Goal: Communication & Community: Ask a question

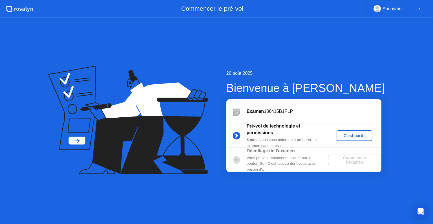
click at [360, 134] on div "C'est parti !" at bounding box center [354, 135] width 31 height 5
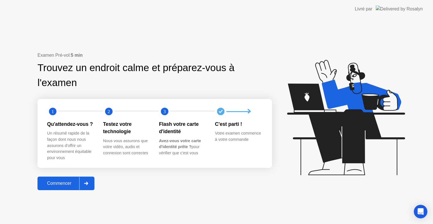
click at [89, 187] on div at bounding box center [86, 183] width 14 height 13
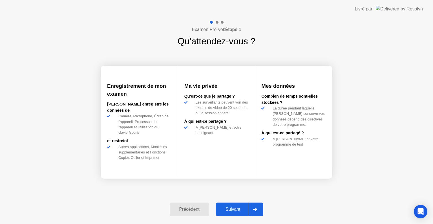
click at [240, 213] on button "Suivant" at bounding box center [240, 210] width 48 height 14
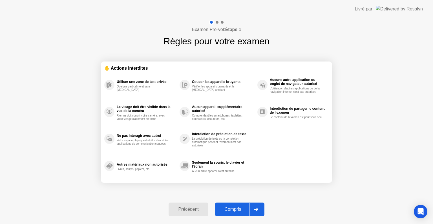
click at [245, 212] on div "Compris" at bounding box center [233, 209] width 32 height 5
select select "**********"
select select "*******"
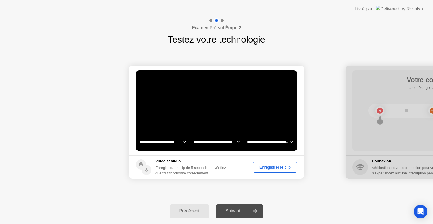
click at [269, 170] on div "Enregistrer le clip" at bounding box center [275, 167] width 40 height 5
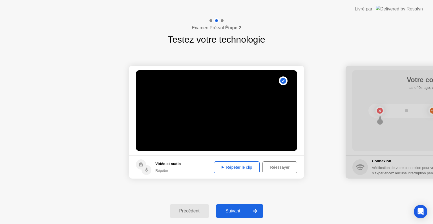
click at [242, 169] on div "Répéter le clip" at bounding box center [237, 167] width 42 height 5
click at [255, 210] on icon at bounding box center [255, 210] width 4 height 3
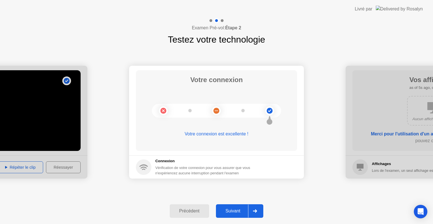
click at [256, 208] on div at bounding box center [255, 211] width 14 height 13
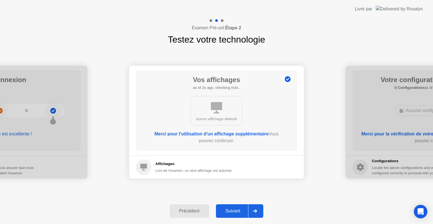
click at [256, 208] on div at bounding box center [255, 211] width 14 height 13
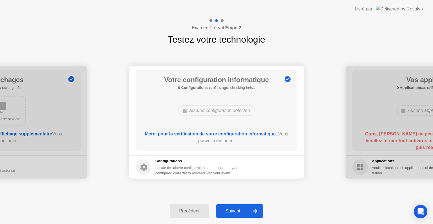
click at [256, 208] on div at bounding box center [255, 211] width 14 height 13
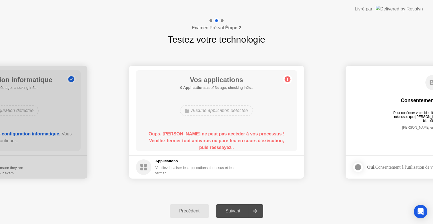
click at [398, 118] on div "Pour confirmer votre identité, votre programme de test nécessite que [PERSON_NA…" at bounding box center [433, 115] width 85 height 8
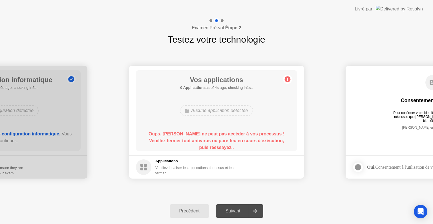
click at [398, 118] on div "Pour confirmer votre identité, votre programme de test nécessite que [PERSON_NA…" at bounding box center [433, 115] width 85 height 8
click at [422, 213] on icon "Open Intercom Messenger" at bounding box center [420, 211] width 7 height 7
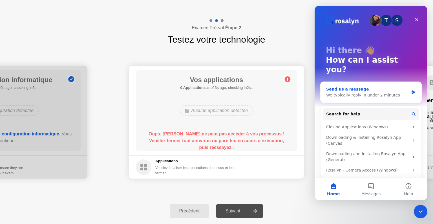
click at [376, 92] on div "We typically reply in under 2 minutes" at bounding box center [367, 95] width 83 height 6
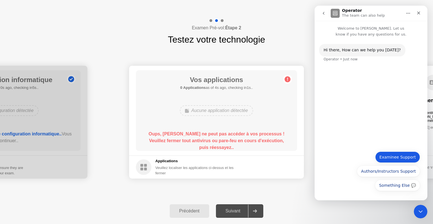
click at [396, 159] on button "Examinee Support" at bounding box center [398, 157] width 45 height 11
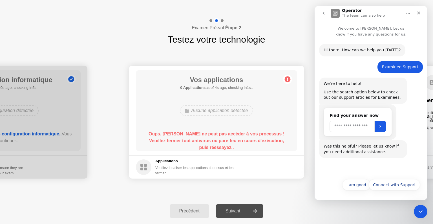
click at [344, 127] on input "Search" at bounding box center [352, 126] width 45 height 11
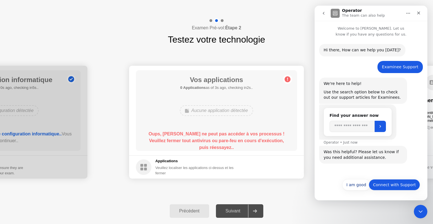
click at [405, 183] on button "Connect with Support" at bounding box center [394, 184] width 51 height 11
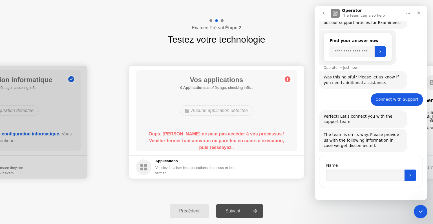
scroll to position [77, 0]
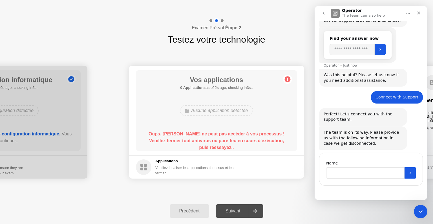
click at [348, 171] on input "Name" at bounding box center [365, 172] width 78 height 11
type input "**********"
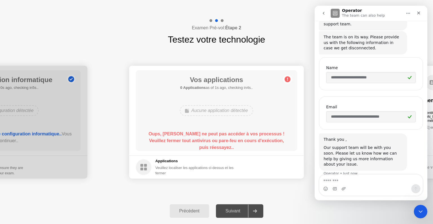
scroll to position [174, 0]
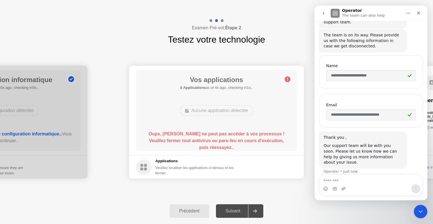
click at [409, 115] on icon "Operator says…" at bounding box center [409, 114] width 3 height 3
click at [402, 116] on input "**********" at bounding box center [371, 114] width 90 height 11
click at [369, 118] on input "**********" at bounding box center [371, 114] width 90 height 11
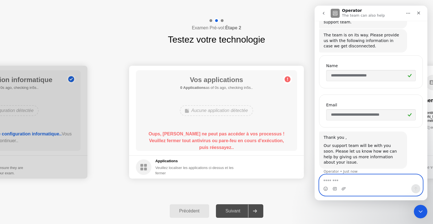
click at [354, 184] on textarea "Message…" at bounding box center [371, 180] width 103 height 10
click at [359, 182] on textarea "Message…" at bounding box center [371, 180] width 103 height 10
paste textarea "**********"
type textarea "*"
type textarea "**********"
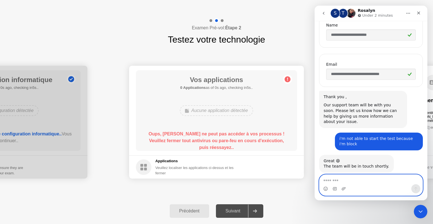
scroll to position [219, 0]
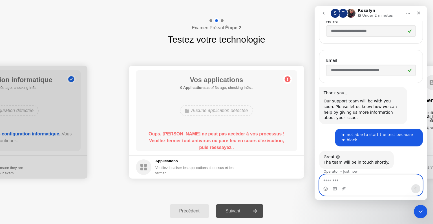
click at [338, 179] on textarea "Message…" at bounding box center [371, 180] width 103 height 10
type textarea "*"
type textarea "**********"
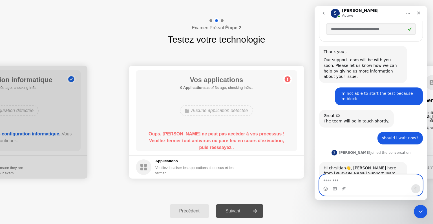
scroll to position [271, 0]
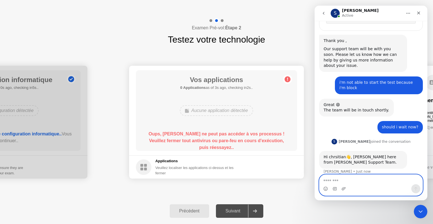
click at [334, 181] on textarea "Message…" at bounding box center [371, 180] width 103 height 10
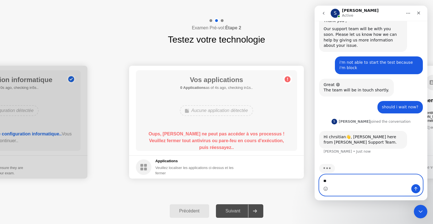
scroll to position [293, 0]
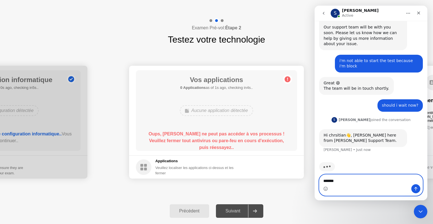
type textarea "********"
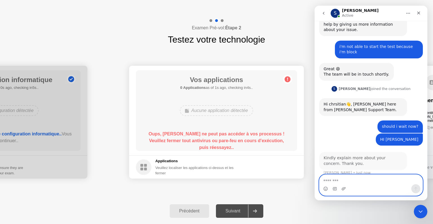
scroll to position [306, 0]
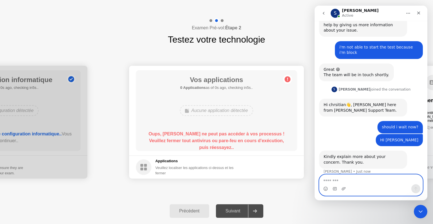
click at [348, 184] on textarea "Message…" at bounding box center [371, 180] width 103 height 10
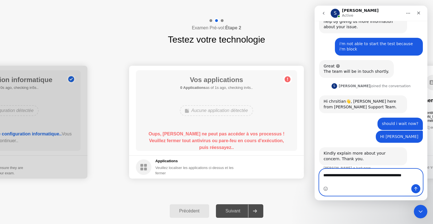
scroll to position [312, 0]
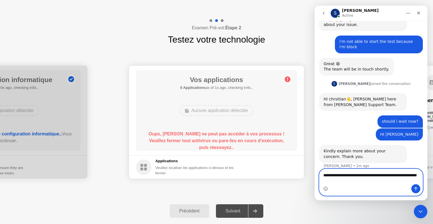
click at [410, 175] on textarea "**********" at bounding box center [371, 176] width 103 height 15
click at [339, 182] on textarea "**********" at bounding box center [371, 176] width 103 height 15
type textarea "**********"
click at [417, 190] on icon "Send a message…" at bounding box center [416, 189] width 5 height 5
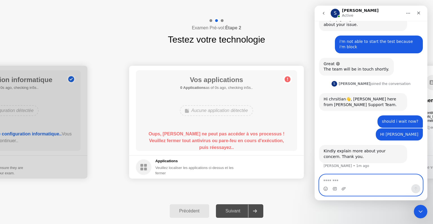
scroll to position [329, 0]
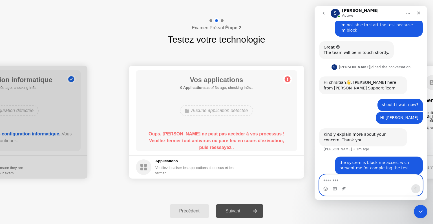
click at [342, 188] on icon "Upload attachment" at bounding box center [344, 189] width 5 height 5
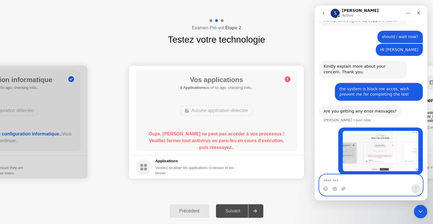
scroll to position [397, 0]
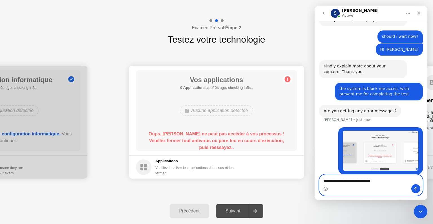
type textarea "**********"
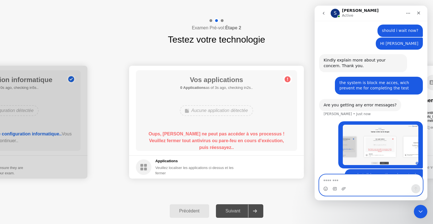
scroll to position [410, 0]
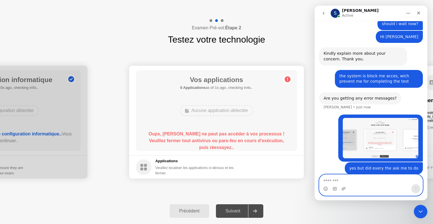
click at [368, 184] on textarea "Message…" at bounding box center [371, 180] width 103 height 10
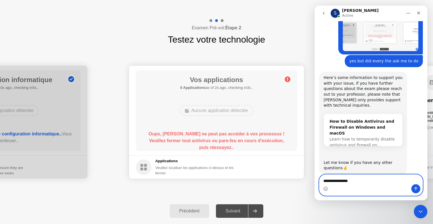
scroll to position [511, 0]
type textarea "**********"
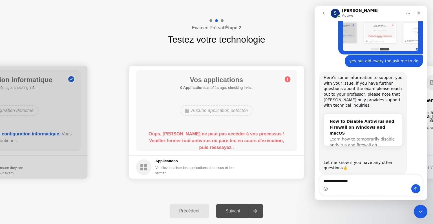
click at [237, 213] on div "Suivant" at bounding box center [233, 211] width 31 height 5
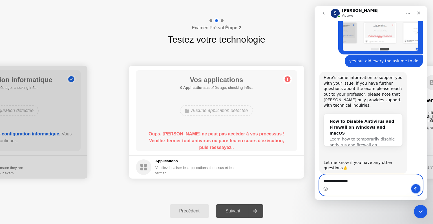
click at [416, 188] on icon "Send a message…" at bounding box center [416, 189] width 3 height 4
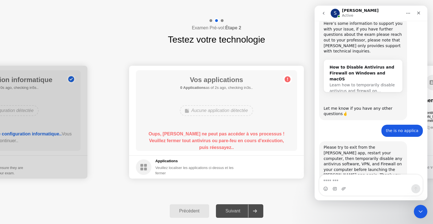
scroll to position [567, 0]
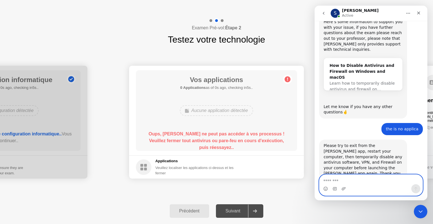
click at [376, 181] on textarea "Message…" at bounding box center [371, 180] width 103 height 10
type textarea "**********"
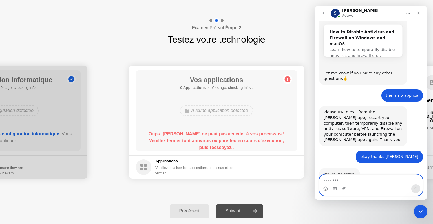
scroll to position [601, 0]
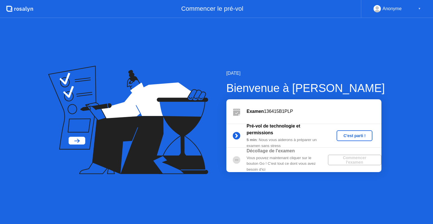
click at [356, 138] on div "C'est parti !" at bounding box center [354, 135] width 31 height 5
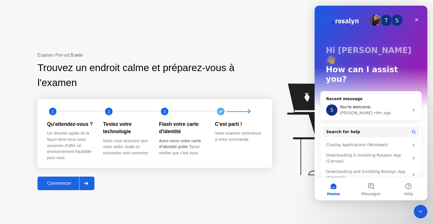
click at [58, 185] on div "Commencer" at bounding box center [59, 183] width 40 height 5
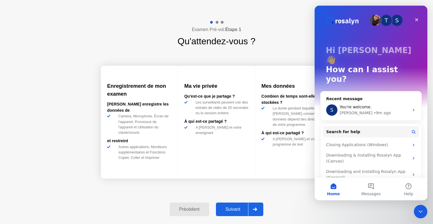
click at [236, 210] on div "Suivant" at bounding box center [233, 209] width 31 height 5
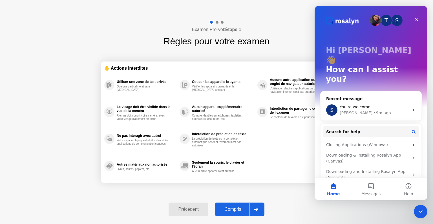
click at [256, 210] on icon at bounding box center [256, 209] width 4 height 3
select select "**********"
select select "*******"
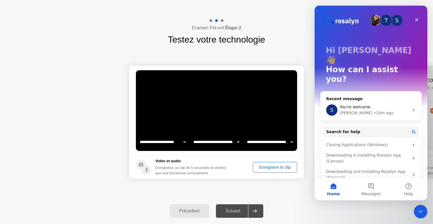
click at [256, 166] on div "Enregistrer le clip" at bounding box center [275, 167] width 40 height 5
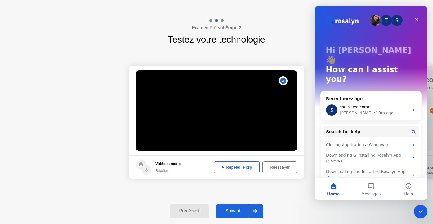
click at [235, 211] on div "Suivant" at bounding box center [233, 211] width 31 height 5
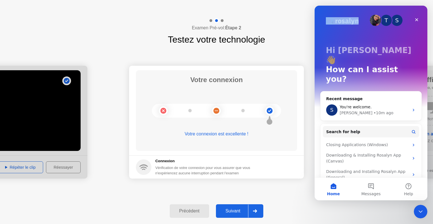
drag, startPoint x: 368, startPoint y: 10, endPoint x: 325, endPoint y: 7, distance: 43.5
click at [325, 7] on div "T S Hi [PERSON_NAME] 👋 How can I assist you?" at bounding box center [372, 66] width 102 height 121
click at [277, 14] on header "Livré par" at bounding box center [216, 9] width 433 height 18
click at [255, 209] on div at bounding box center [255, 211] width 14 height 13
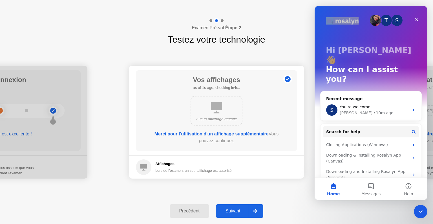
click at [255, 209] on div at bounding box center [255, 211] width 14 height 13
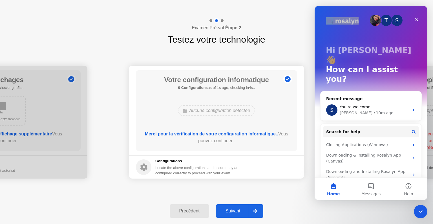
click at [255, 209] on div at bounding box center [255, 211] width 14 height 13
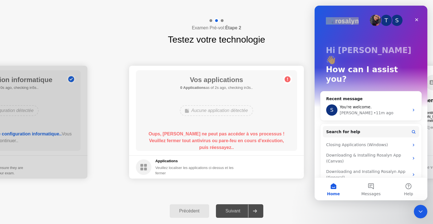
click at [185, 209] on div "Précédent" at bounding box center [190, 211] width 36 height 5
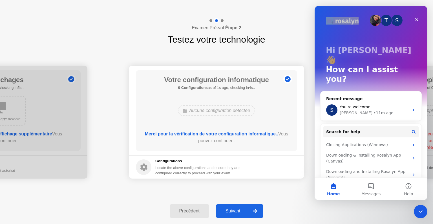
click at [185, 209] on div "Précédent" at bounding box center [190, 211] width 36 height 5
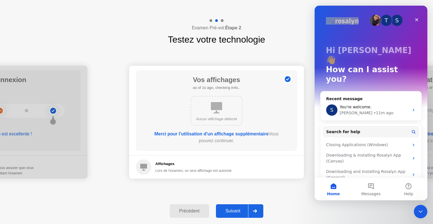
click at [185, 209] on div "Précédent" at bounding box center [190, 211] width 36 height 5
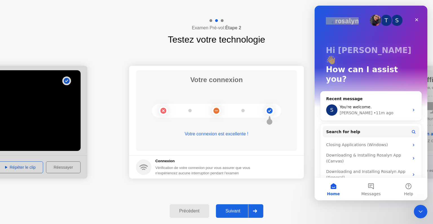
click at [185, 209] on div "Précédent" at bounding box center [190, 211] width 36 height 5
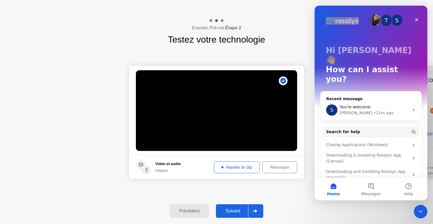
click at [185, 209] on div "Précédent" at bounding box center [190, 211] width 36 height 5
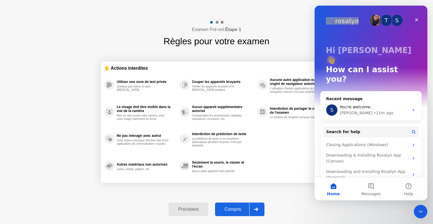
click at [183, 209] on div "Précédent" at bounding box center [188, 209] width 36 height 5
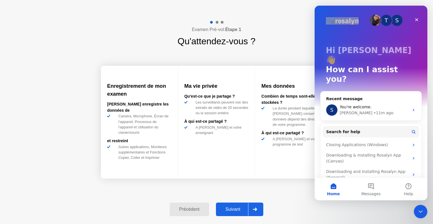
click at [183, 209] on div "Précédent" at bounding box center [190, 209] width 36 height 5
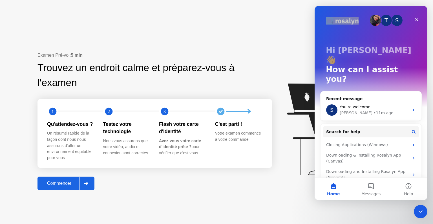
click at [183, 209] on div "Examen Pré-vol: 5 min Trouvez un endroit calme et préparez-vous à l'examen 1 2 …" at bounding box center [216, 121] width 433 height 206
click at [88, 181] on div at bounding box center [86, 183] width 14 height 13
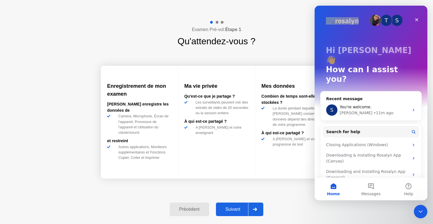
click at [249, 208] on div "Suivant" at bounding box center [233, 209] width 31 height 5
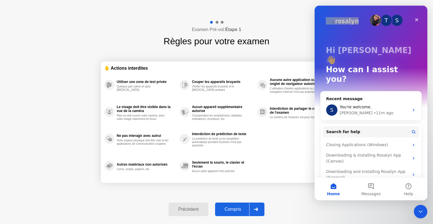
click at [257, 212] on div at bounding box center [256, 209] width 14 height 13
select select "**********"
select select "*******"
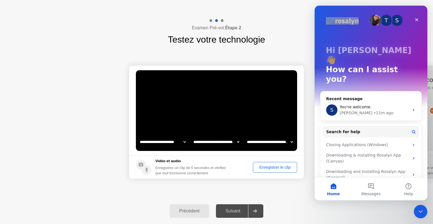
click at [276, 168] on div "Enregistrer le clip" at bounding box center [275, 167] width 40 height 5
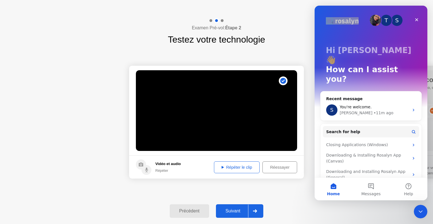
click at [257, 212] on icon at bounding box center [255, 210] width 4 height 3
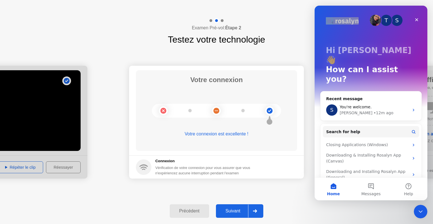
click at [255, 213] on div at bounding box center [255, 211] width 14 height 13
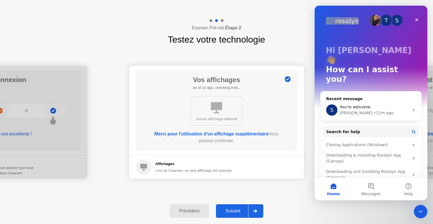
click at [254, 214] on div at bounding box center [255, 211] width 14 height 13
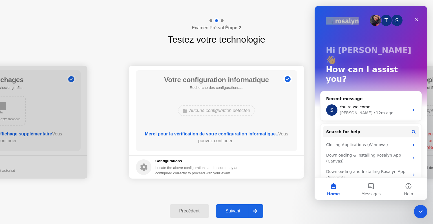
click at [257, 210] on icon at bounding box center [255, 210] width 4 height 3
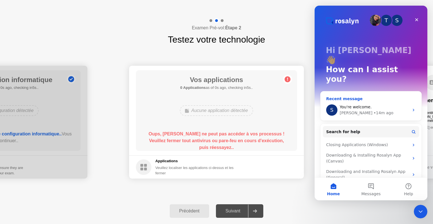
click at [374, 110] on div "• 14m ago" at bounding box center [384, 113] width 20 height 6
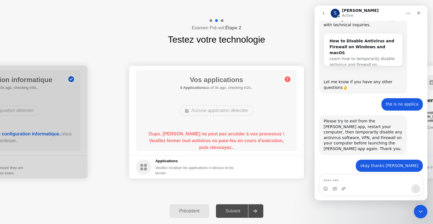
scroll to position [595, 0]
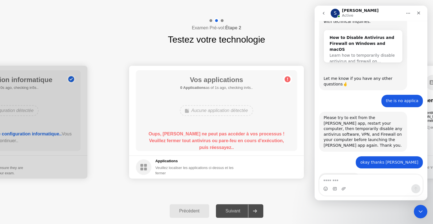
click at [324, 13] on icon "go back" at bounding box center [324, 13] width 5 height 5
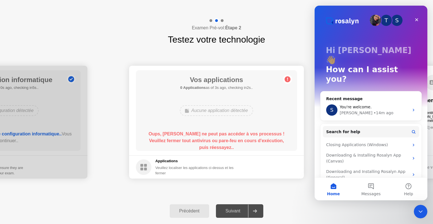
drag, startPoint x: 242, startPoint y: 98, endPoint x: 256, endPoint y: 149, distance: 52.6
click at [256, 149] on div "Vos applications 0 Applications as of 3s ago, checking in2s.. Aucune applicatio…" at bounding box center [216, 110] width 161 height 81
click at [144, 170] on circle at bounding box center [144, 167] width 16 height 16
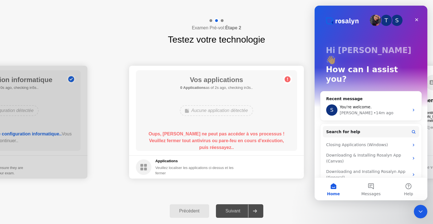
click at [144, 170] on circle at bounding box center [144, 167] width 16 height 16
click at [229, 212] on div "Suivant" at bounding box center [233, 211] width 31 height 5
click at [259, 209] on div at bounding box center [255, 211] width 14 height 13
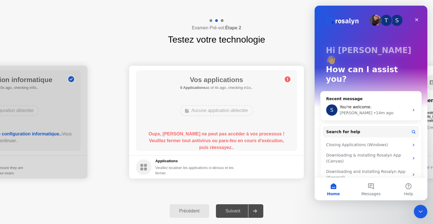
click at [259, 209] on div at bounding box center [255, 211] width 14 height 13
click at [239, 212] on div "Suivant" at bounding box center [233, 211] width 31 height 5
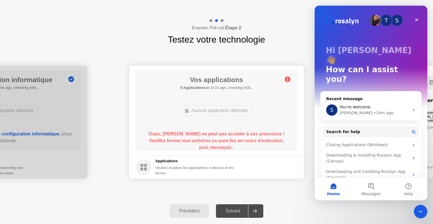
click at [255, 212] on div at bounding box center [255, 211] width 14 height 13
click at [370, 110] on div "[PERSON_NAME] • 16m ago" at bounding box center [374, 113] width 69 height 6
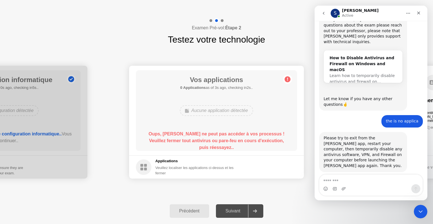
scroll to position [595, 0]
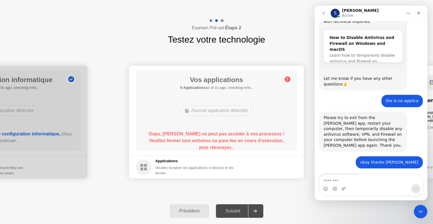
click at [367, 182] on textarea "Message…" at bounding box center [371, 180] width 103 height 10
click at [350, 181] on textarea "Message…" at bounding box center [371, 180] width 103 height 10
type textarea "********"
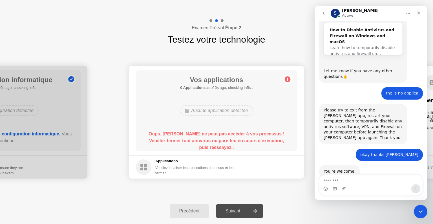
scroll to position [612, 0]
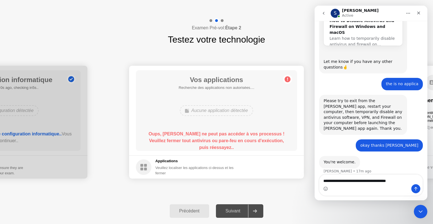
type textarea "**********"
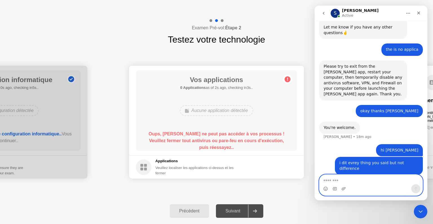
scroll to position [647, 0]
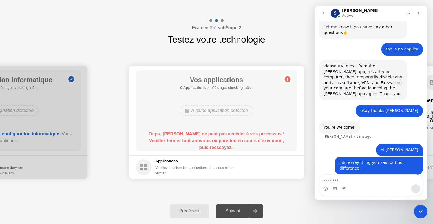
click at [190, 210] on div "Précédent" at bounding box center [190, 211] width 36 height 5
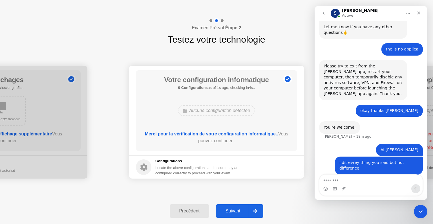
click at [244, 209] on div "Suivant" at bounding box center [233, 211] width 31 height 5
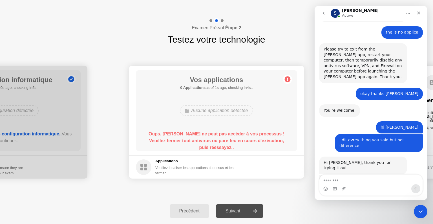
scroll to position [666, 0]
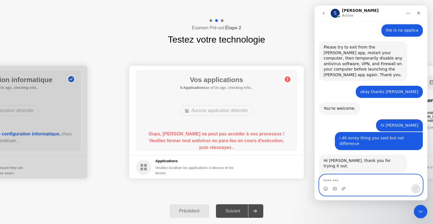
click at [336, 179] on textarea "Message…" at bounding box center [371, 180] width 103 height 10
type textarea "****"
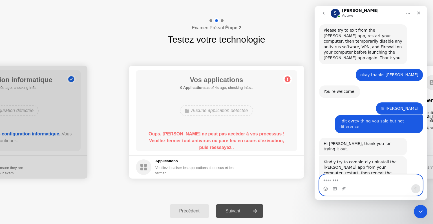
click at [364, 182] on textarea "Message…" at bounding box center [371, 180] width 103 height 10
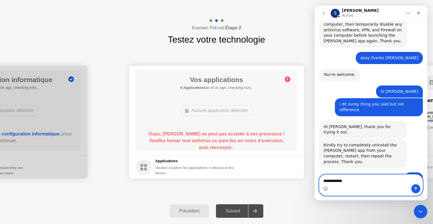
scroll to position [699, 0]
type textarea "**********"
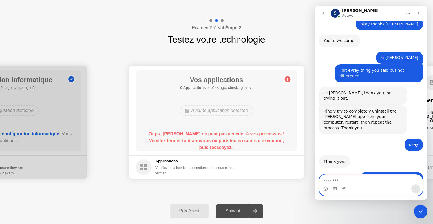
scroll to position [733, 0]
